Goal: Task Accomplishment & Management: Manage account settings

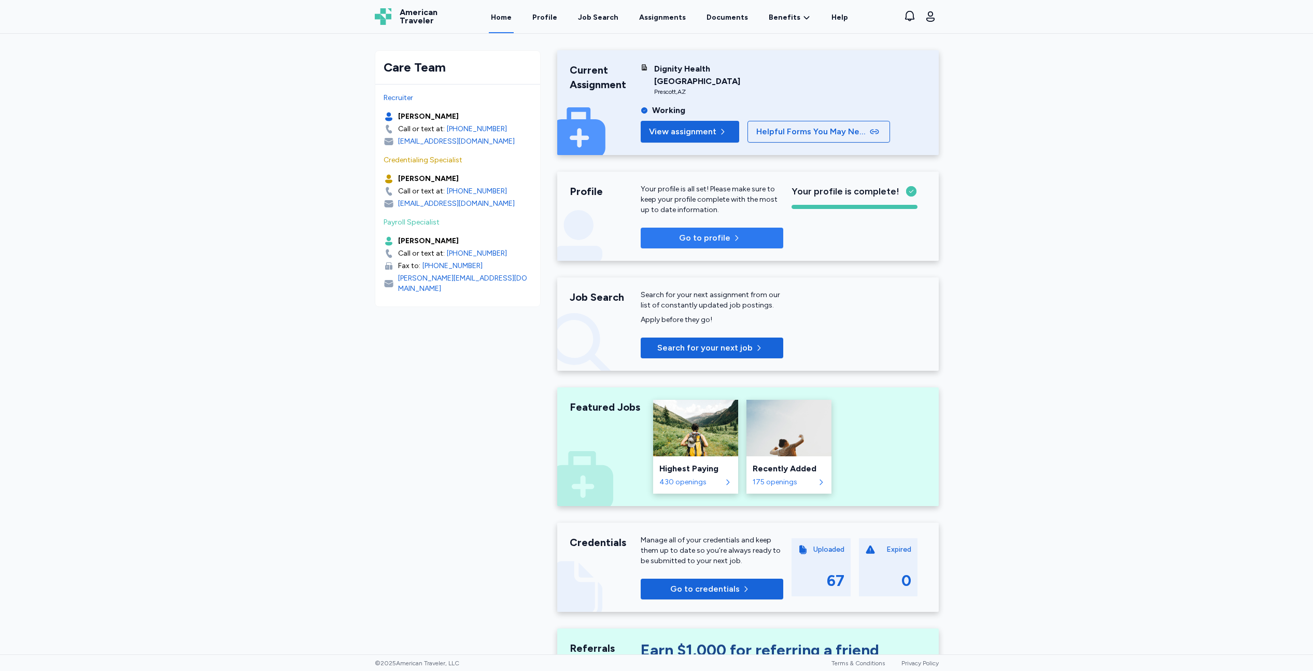
click at [668, 242] on span "Go to profile" at bounding box center [712, 238] width 126 height 12
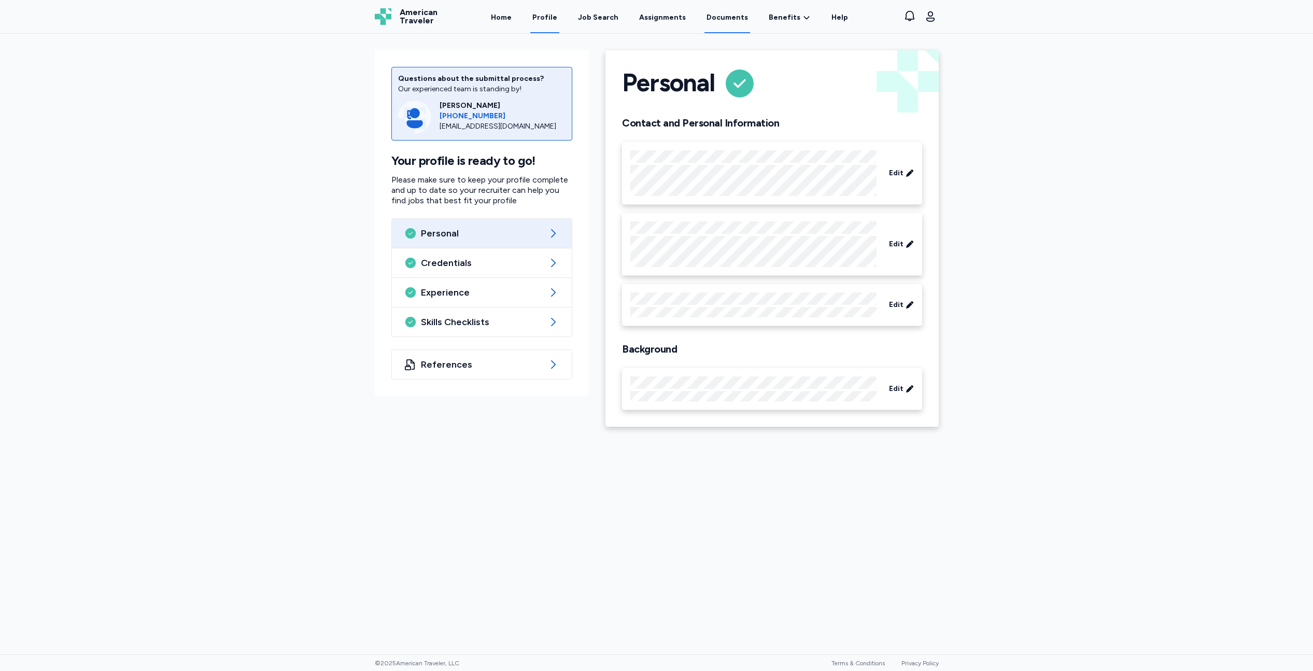
click at [725, 18] on link "Documents" at bounding box center [728, 17] width 46 height 32
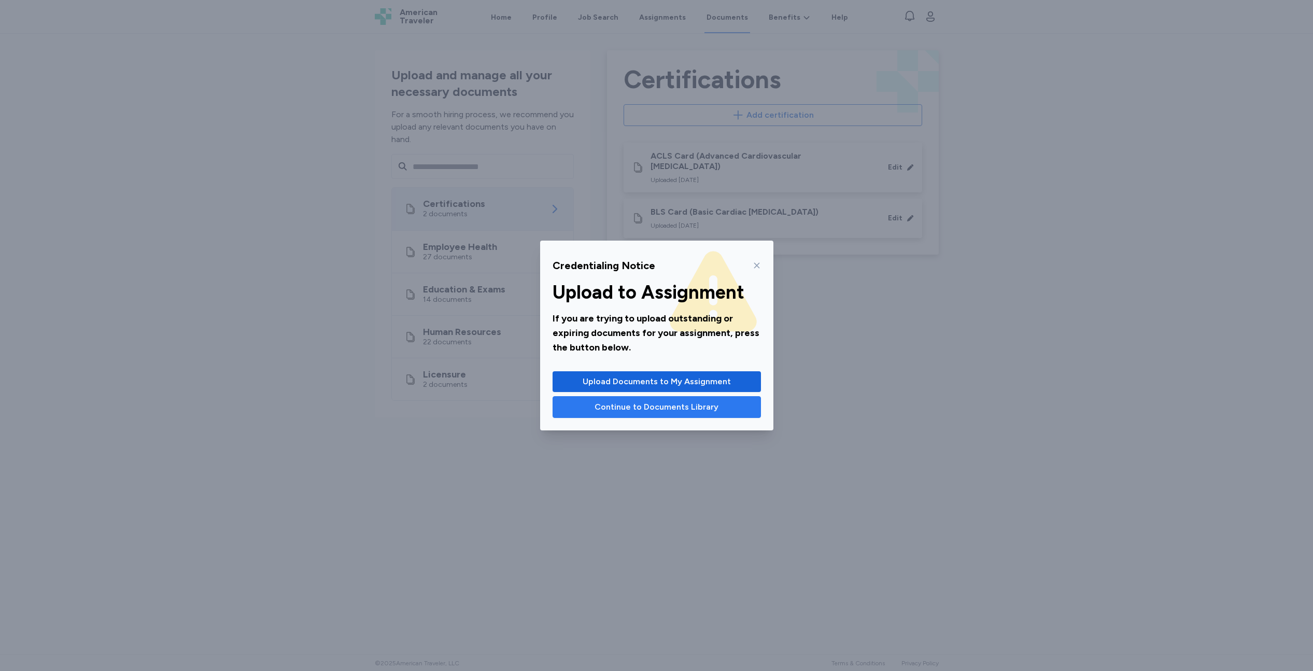
click at [633, 413] on span "Continue to Documents Library" at bounding box center [657, 407] width 124 height 12
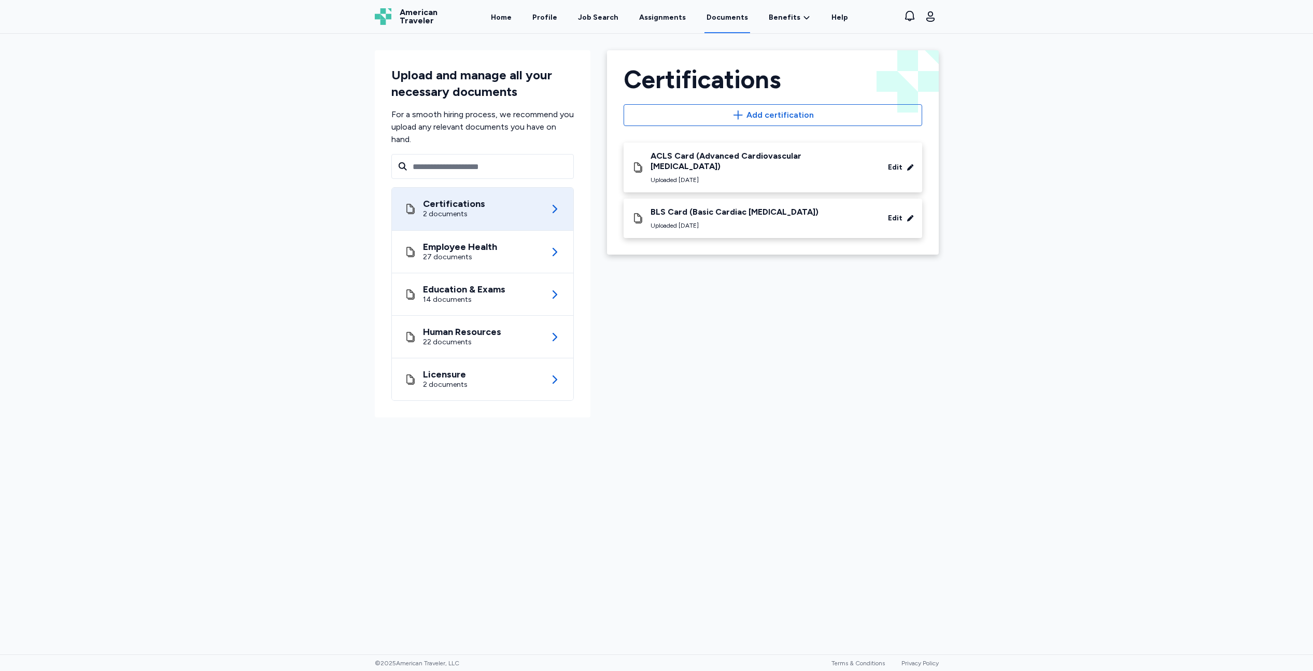
click at [734, 26] on link "Documents" at bounding box center [728, 17] width 46 height 32
click at [733, 25] on link "Documents" at bounding box center [728, 17] width 46 height 32
click at [471, 254] on div "27 documents" at bounding box center [460, 257] width 74 height 10
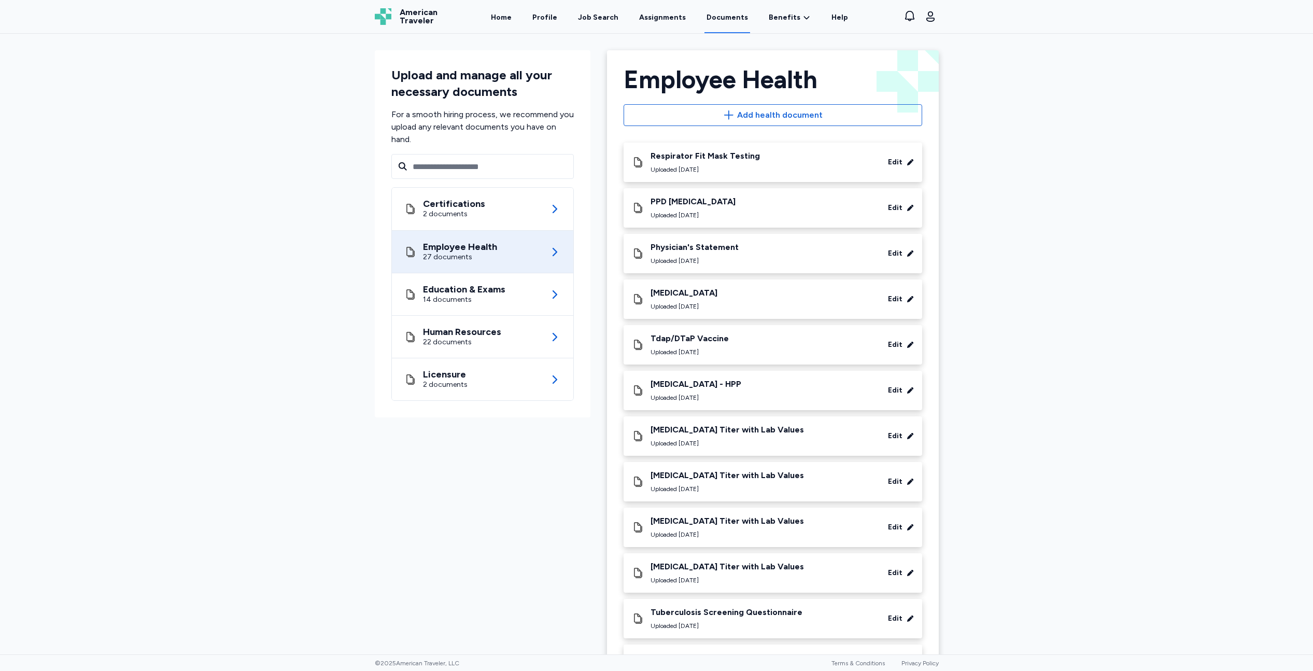
click at [782, 255] on div "Physician's Statement Uploaded [DATE] Edit" at bounding box center [773, 253] width 282 height 23
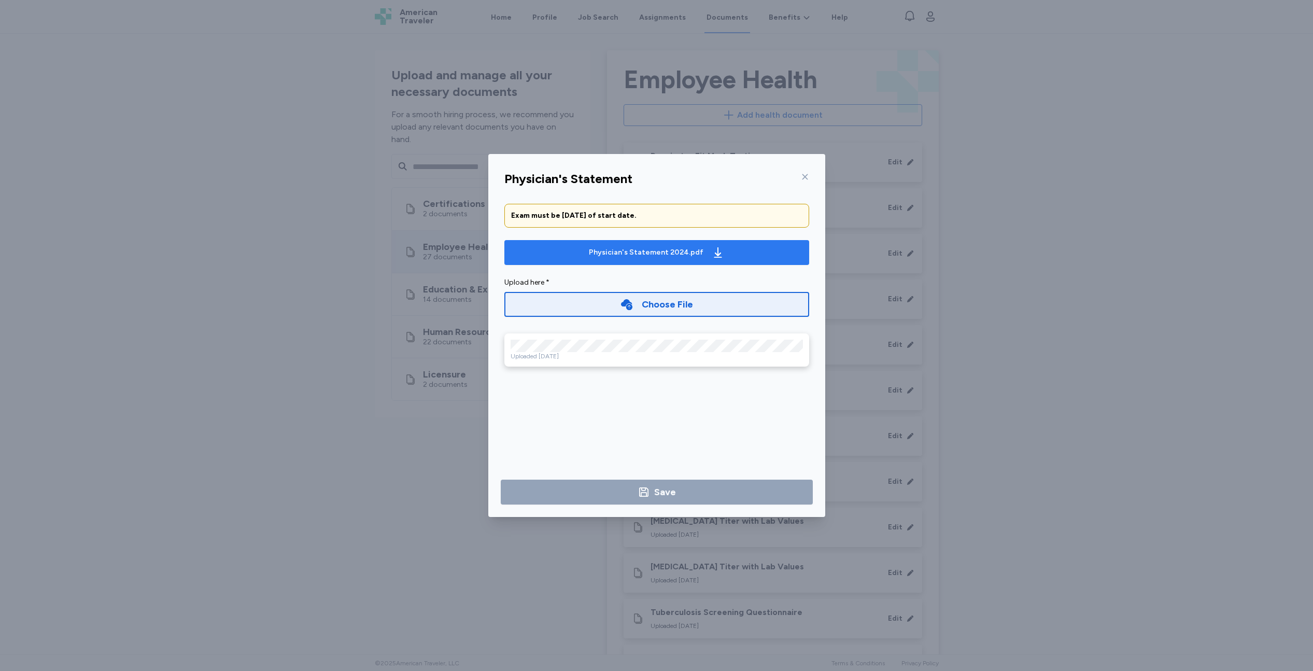
click at [686, 259] on div "Physician's Statement 2024.pdf" at bounding box center [656, 252] width 139 height 17
